Goal: Find specific page/section: Find specific page/section

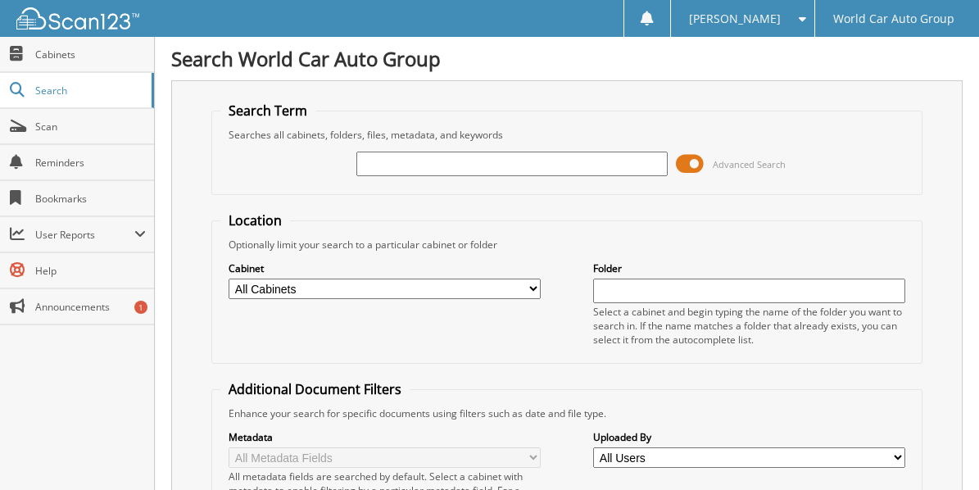
click at [464, 163] on input "text" at bounding box center [511, 164] width 311 height 25
type input "606178"
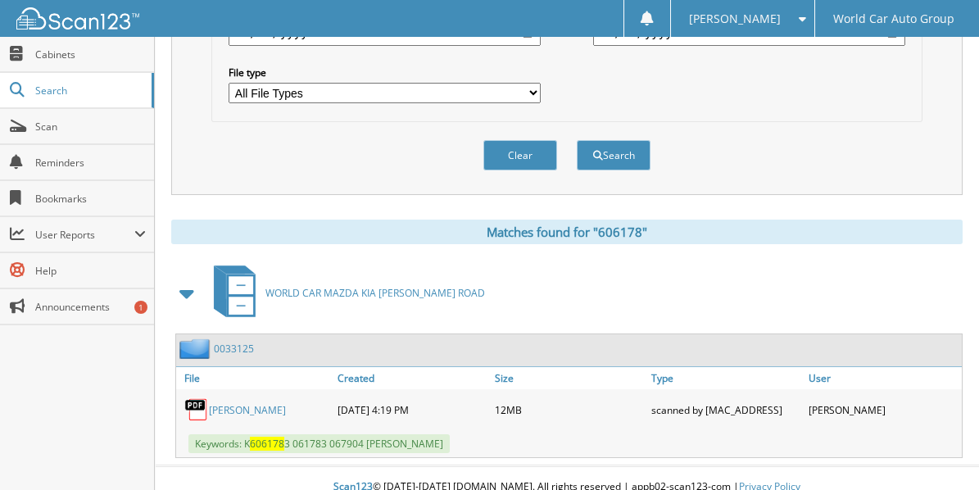
scroll to position [527, 0]
click at [242, 402] on link "[PERSON_NAME]" at bounding box center [247, 409] width 77 height 14
